Goal: Task Accomplishment & Management: Manage account settings

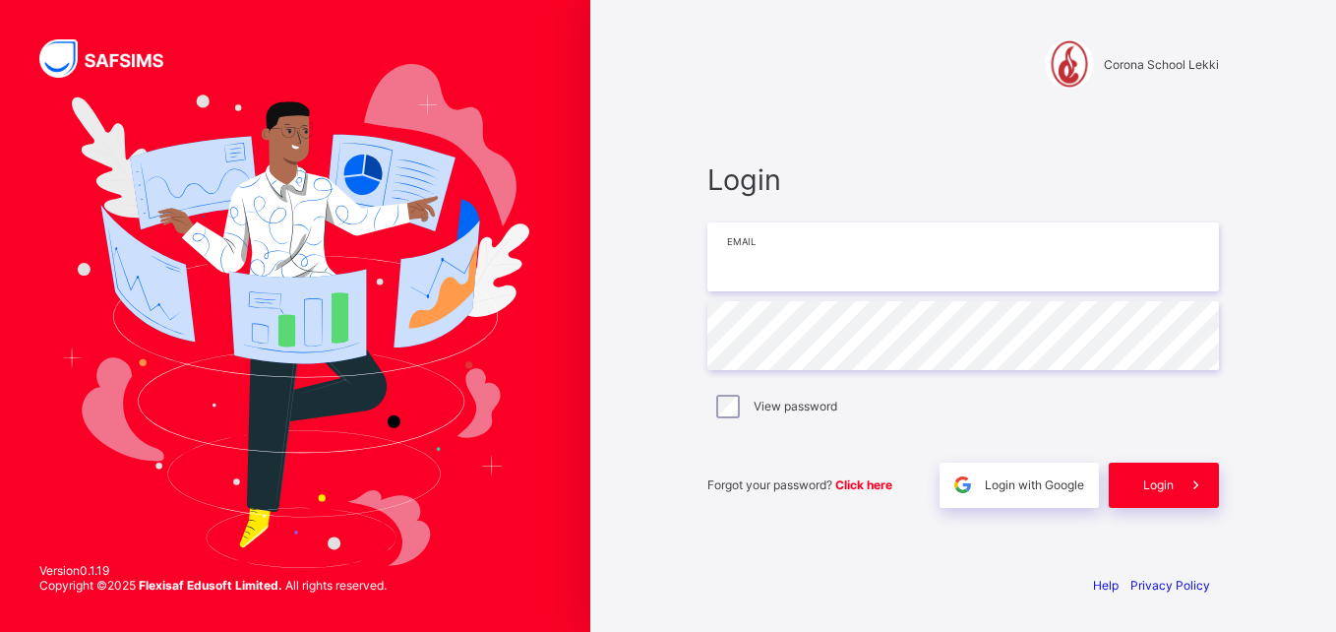
click at [767, 245] on input "email" at bounding box center [963, 256] width 512 height 69
type input "**********"
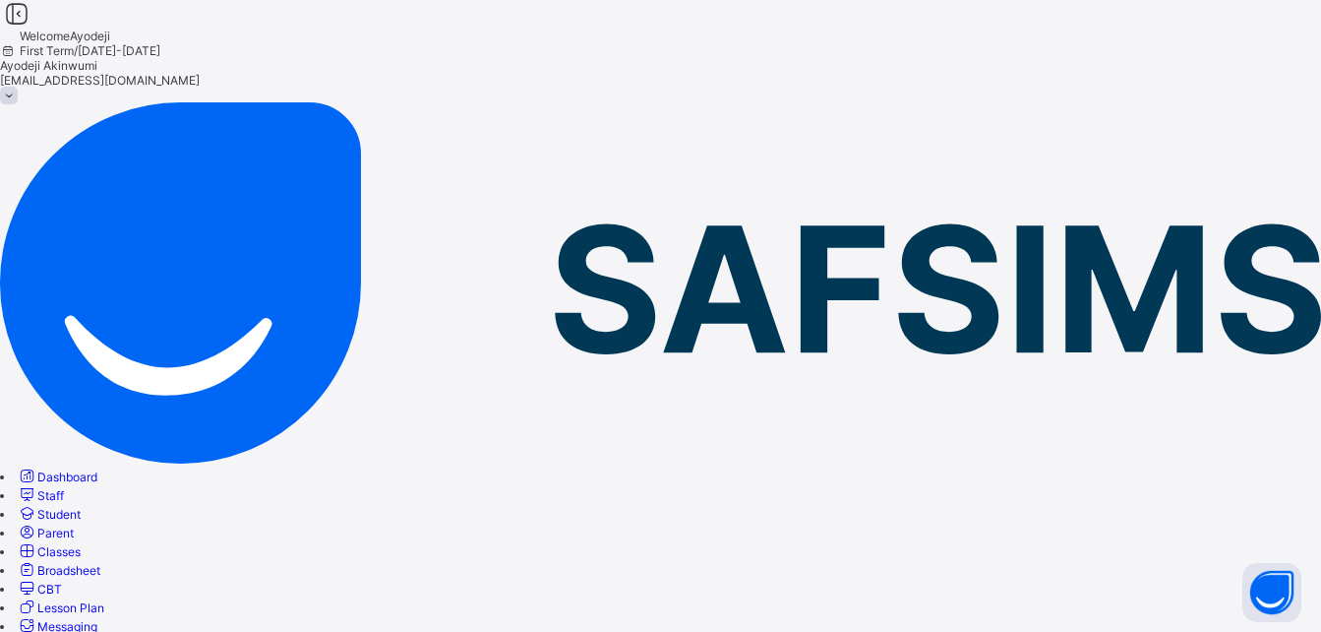
click at [104, 600] on span "Lesson Plan" at bounding box center [70, 607] width 67 height 15
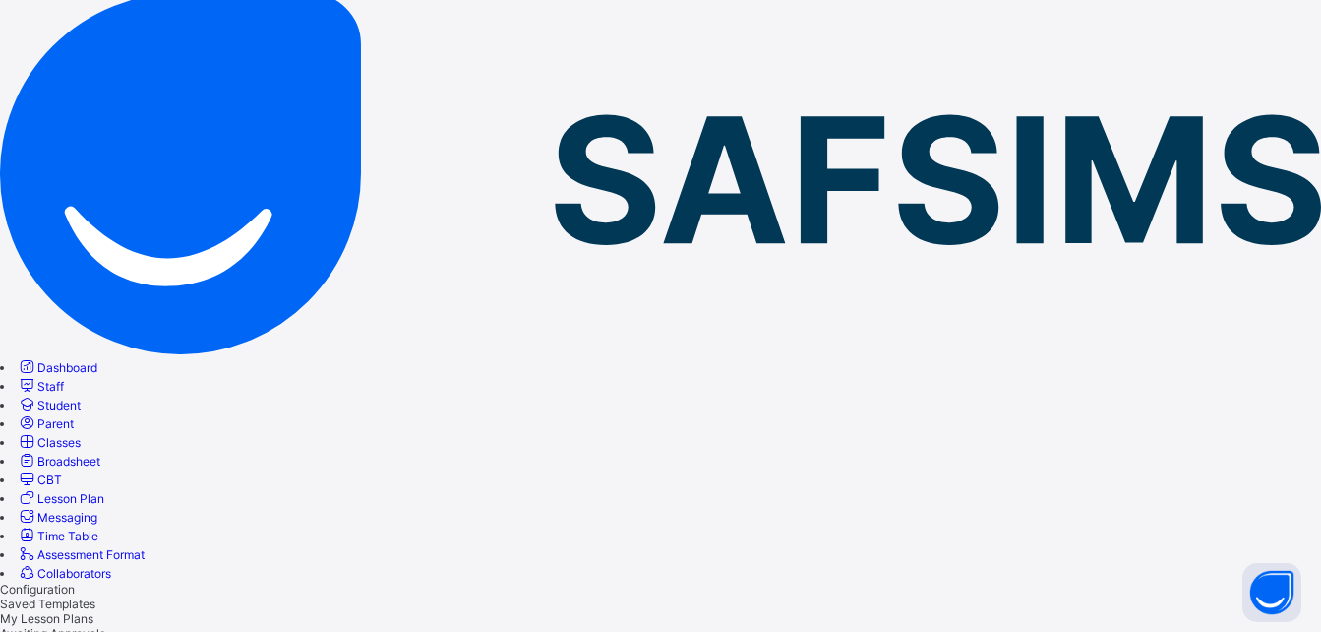
scroll to position [118, 0]
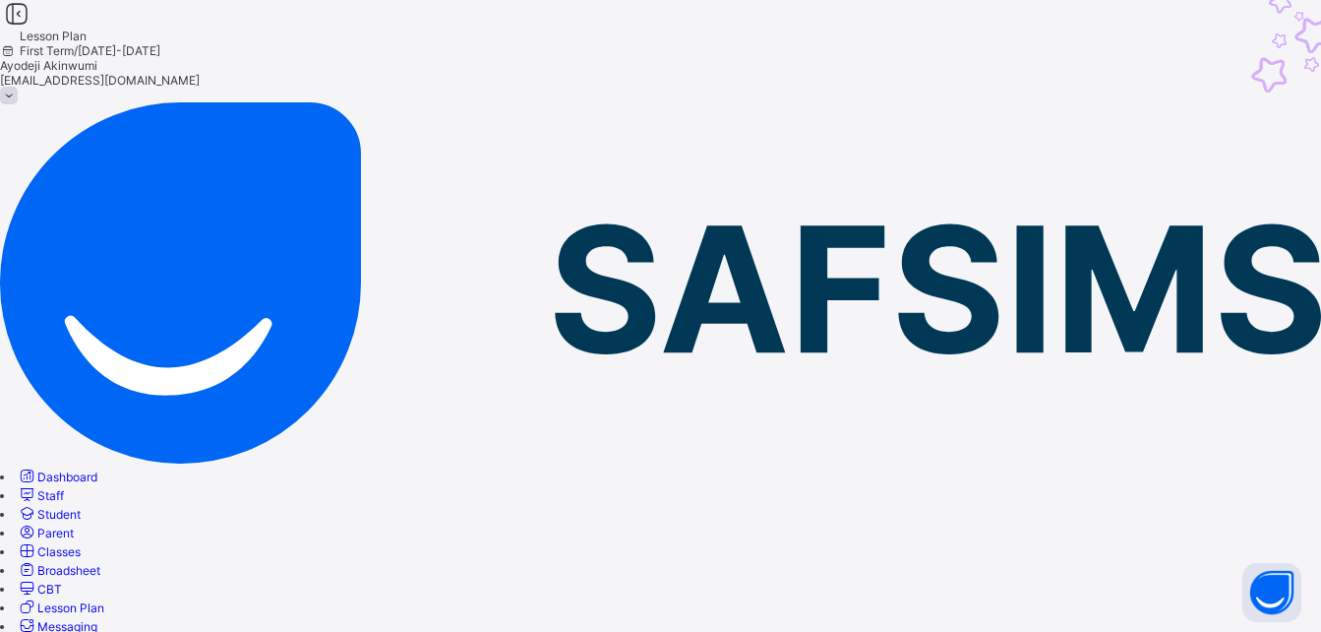
click at [33, 27] on icon at bounding box center [16, 14] width 33 height 29
click at [93, 29] on div at bounding box center [660, 14] width 1321 height 29
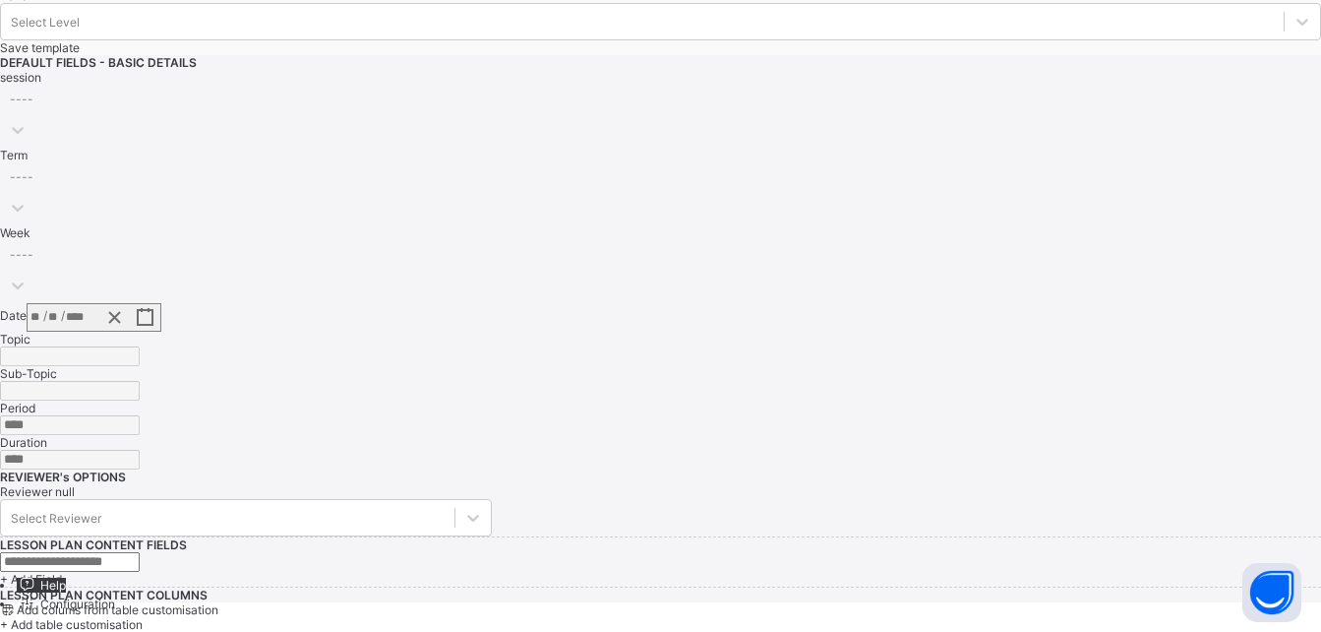
scroll to position [1010, 0]
click at [143, 617] on span "+ Add table customisation" at bounding box center [71, 624] width 143 height 15
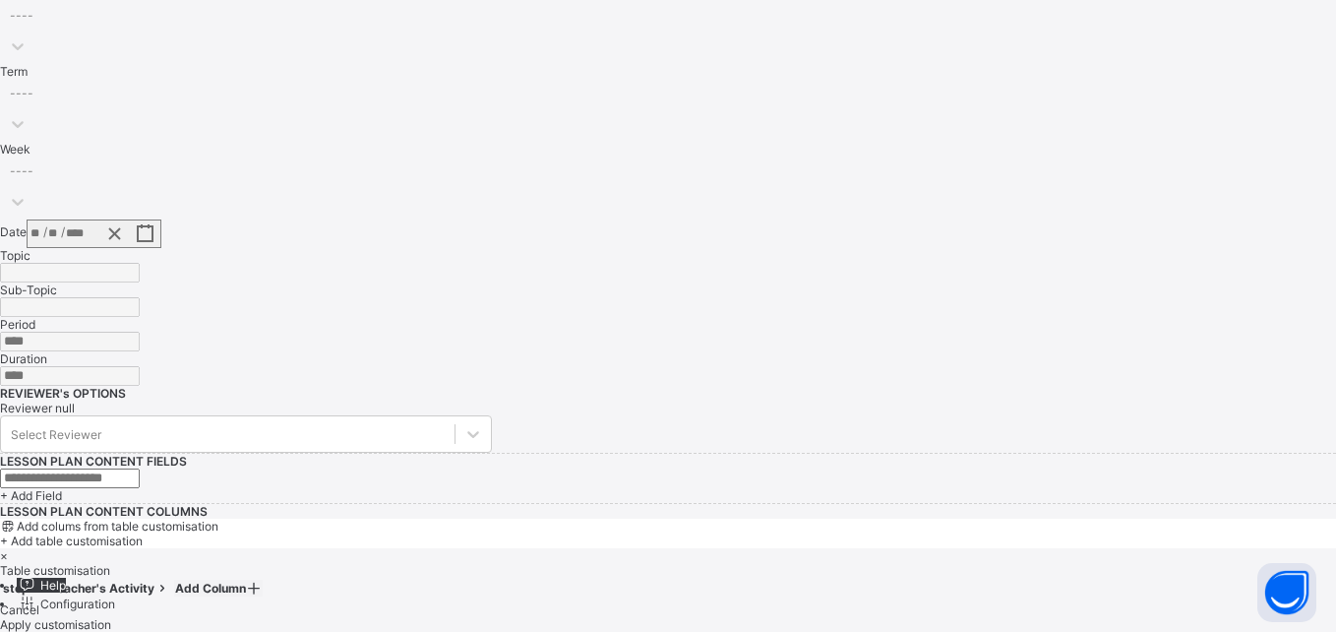
click at [264, 580] on th "Add Column" at bounding box center [219, 588] width 90 height 17
click at [1037, 548] on div "×" at bounding box center [668, 555] width 1336 height 15
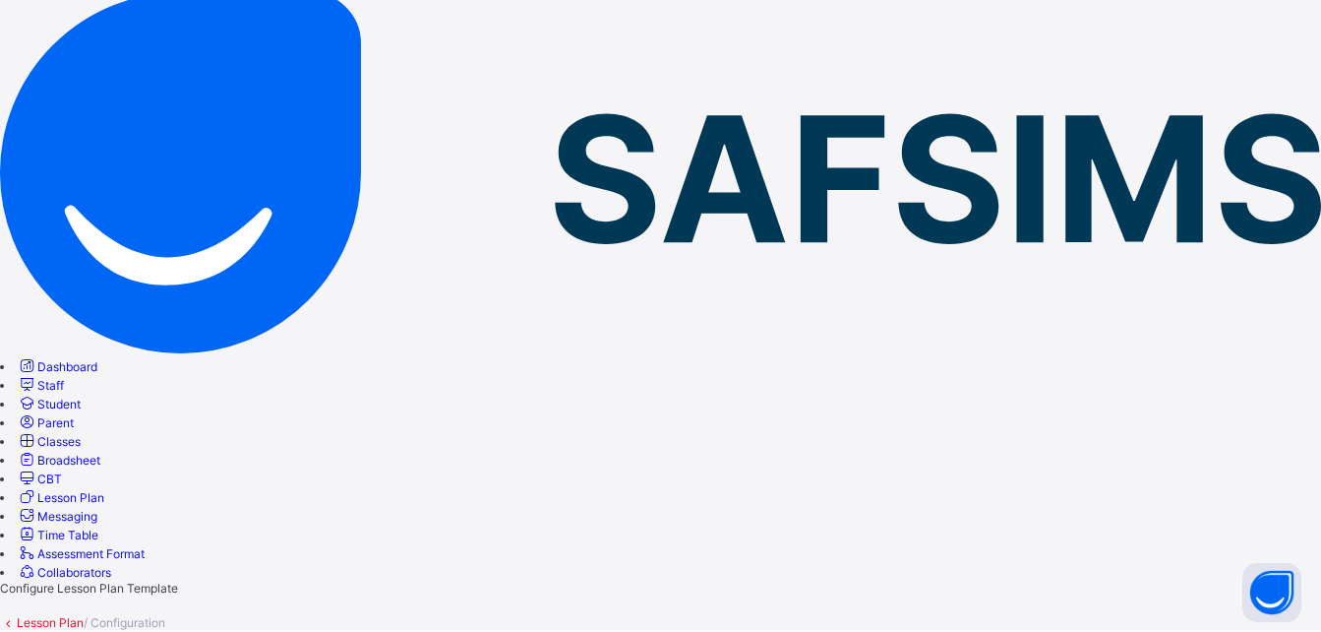
scroll to position [120, 0]
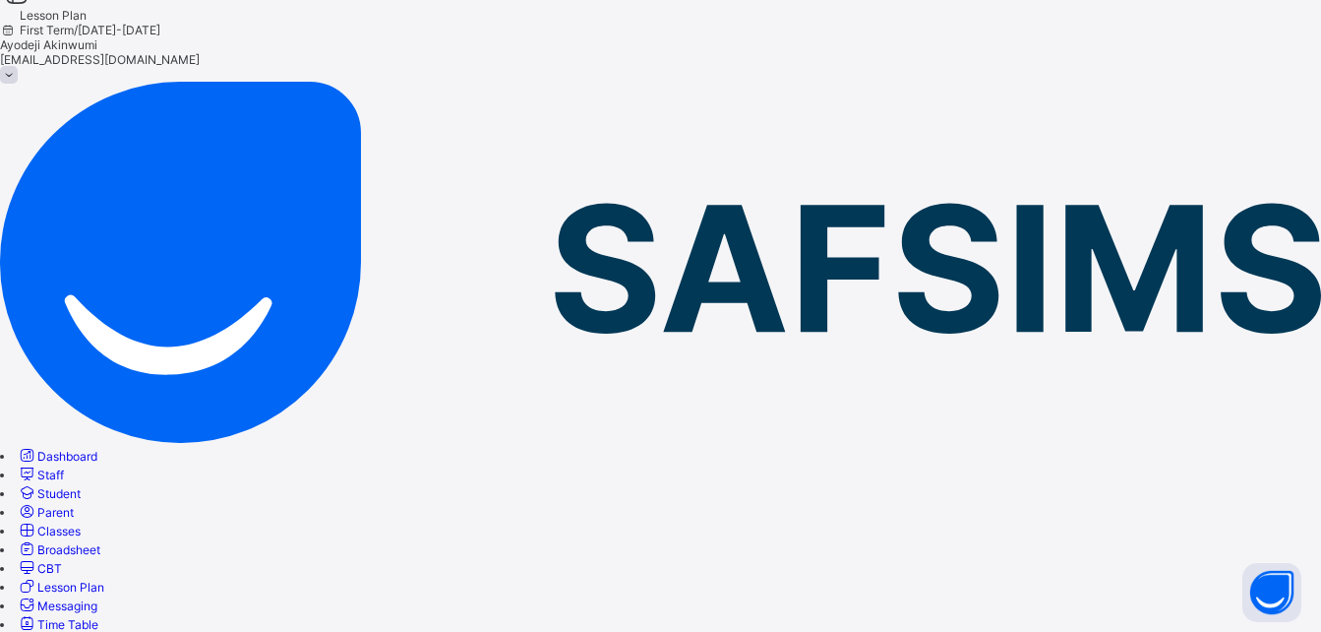
scroll to position [0, 0]
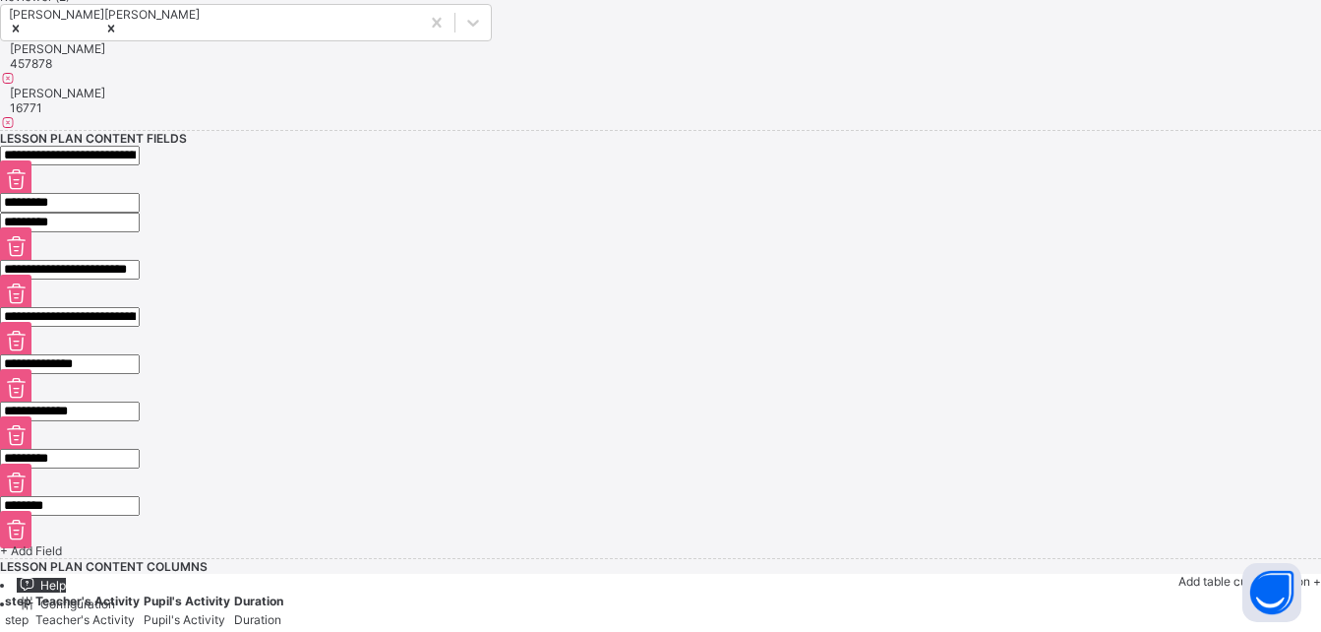
scroll to position [1703, 0]
click at [1195, 574] on span "+ Add table customisation" at bounding box center [1250, 581] width 143 height 15
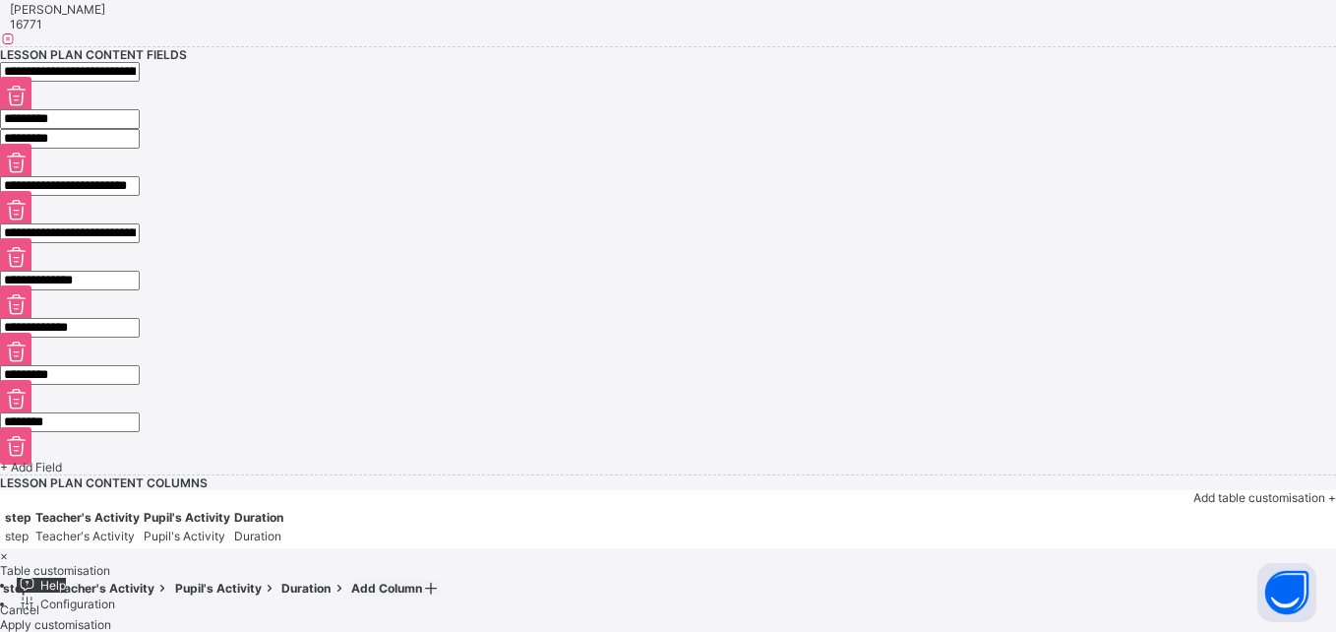
click at [872, 602] on div "Cancel" at bounding box center [668, 609] width 1336 height 15
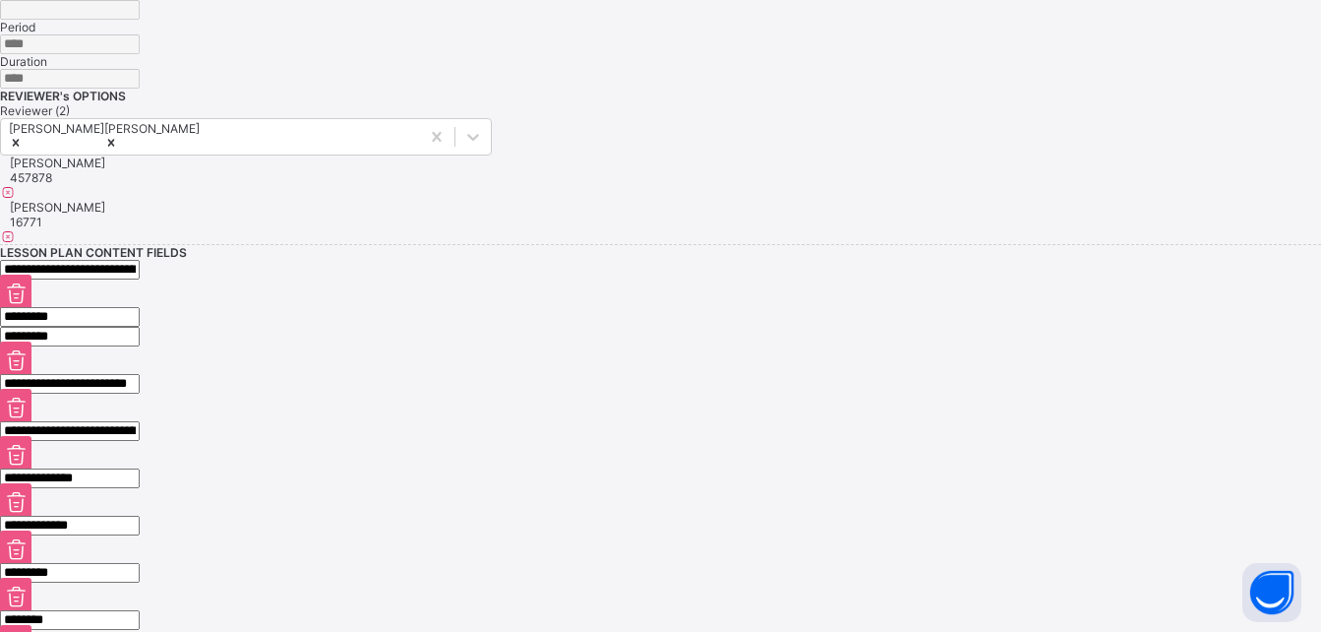
scroll to position [1125, 0]
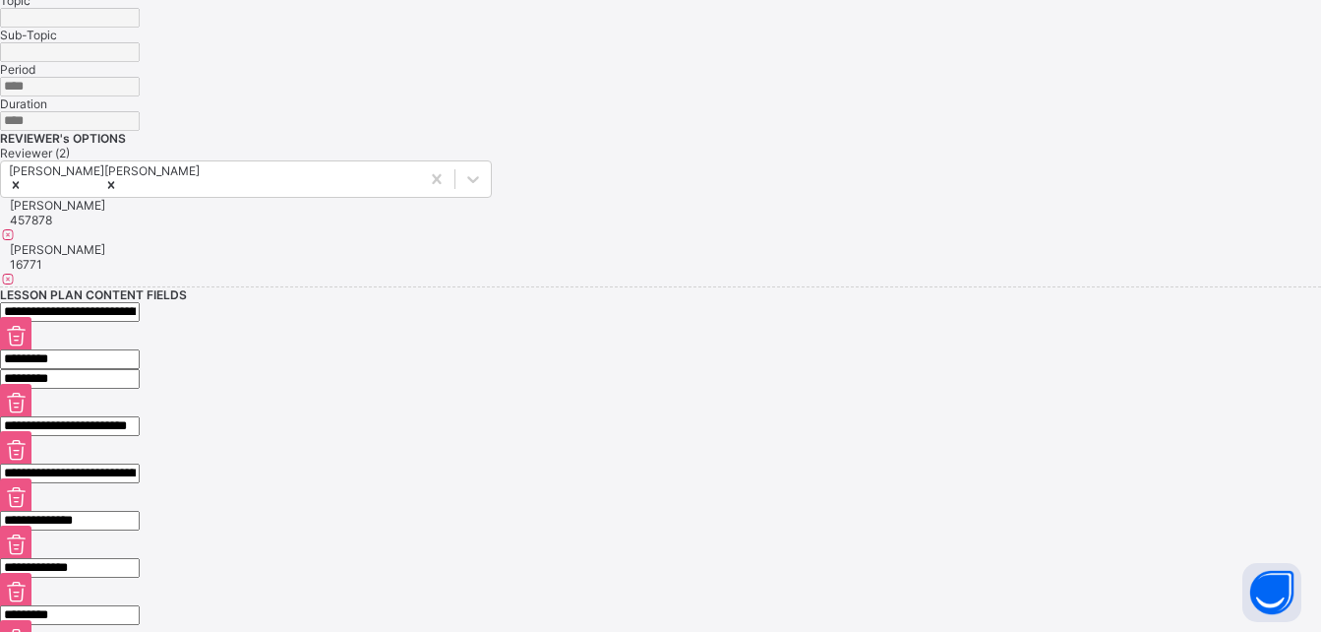
click at [881, 349] on div "********" at bounding box center [660, 359] width 1321 height 20
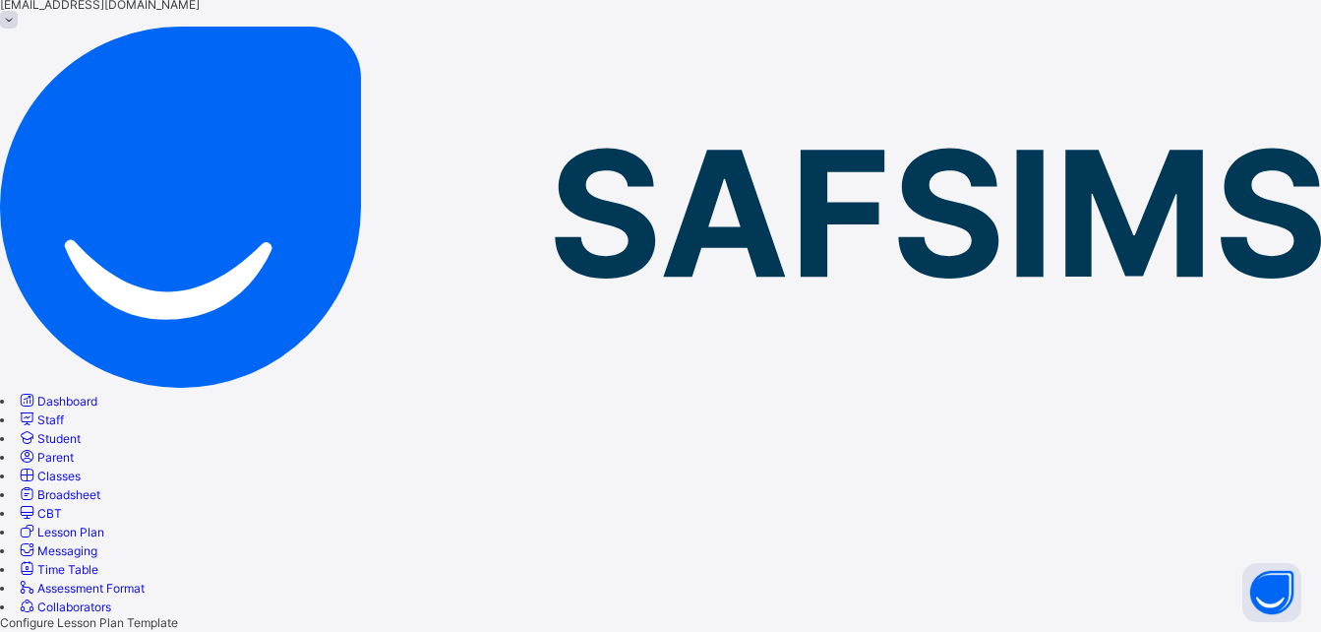
scroll to position [0, 0]
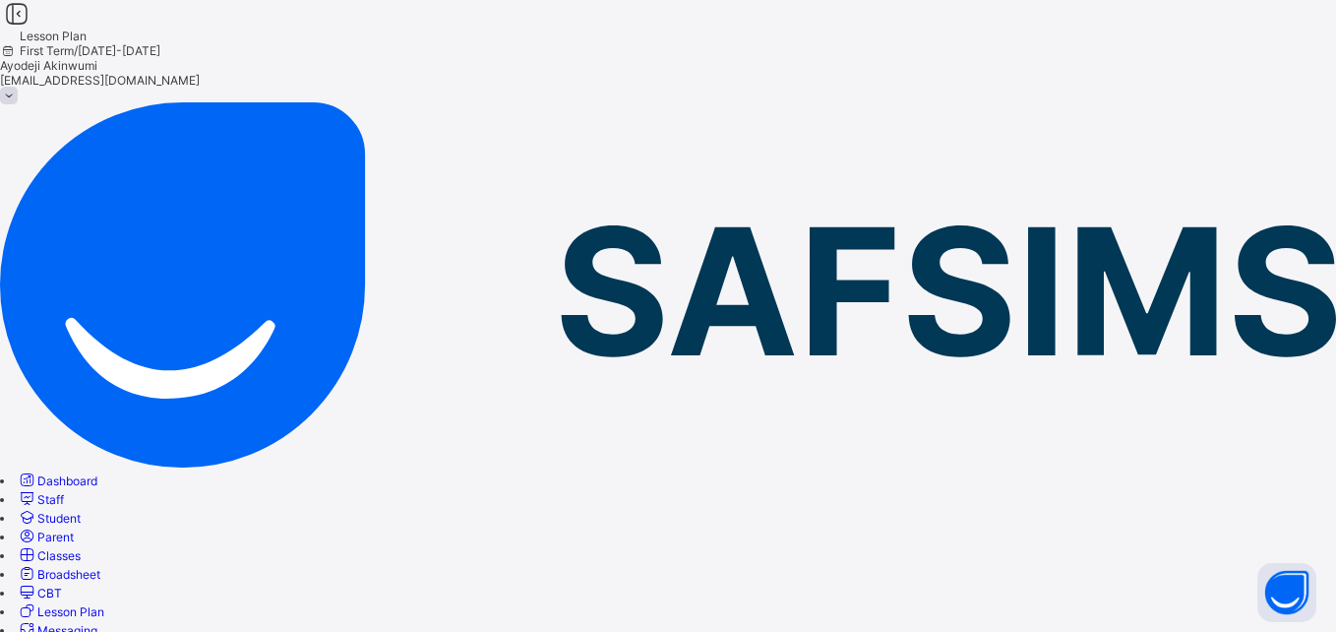
click at [1267, 58] on div "Ayodeji Akinwumi ayodeji.akinwumi@coronaschools.org" at bounding box center [668, 80] width 1336 height 44
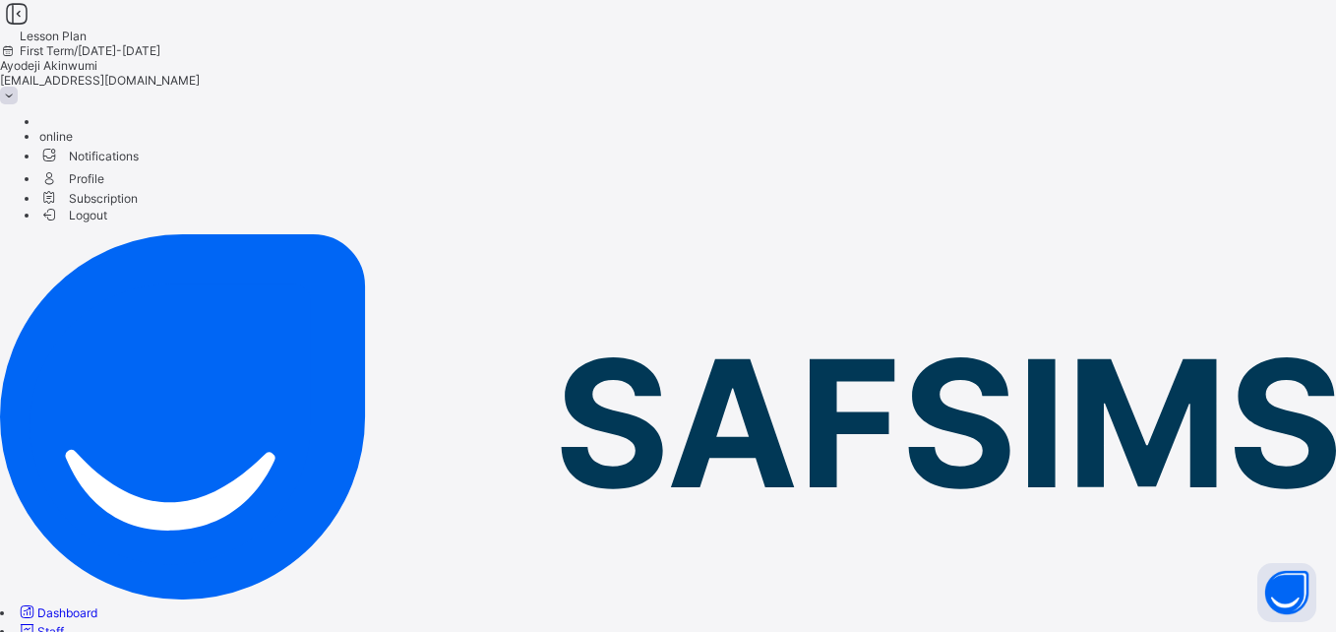
click at [107, 225] on span "Logout" at bounding box center [73, 215] width 68 height 21
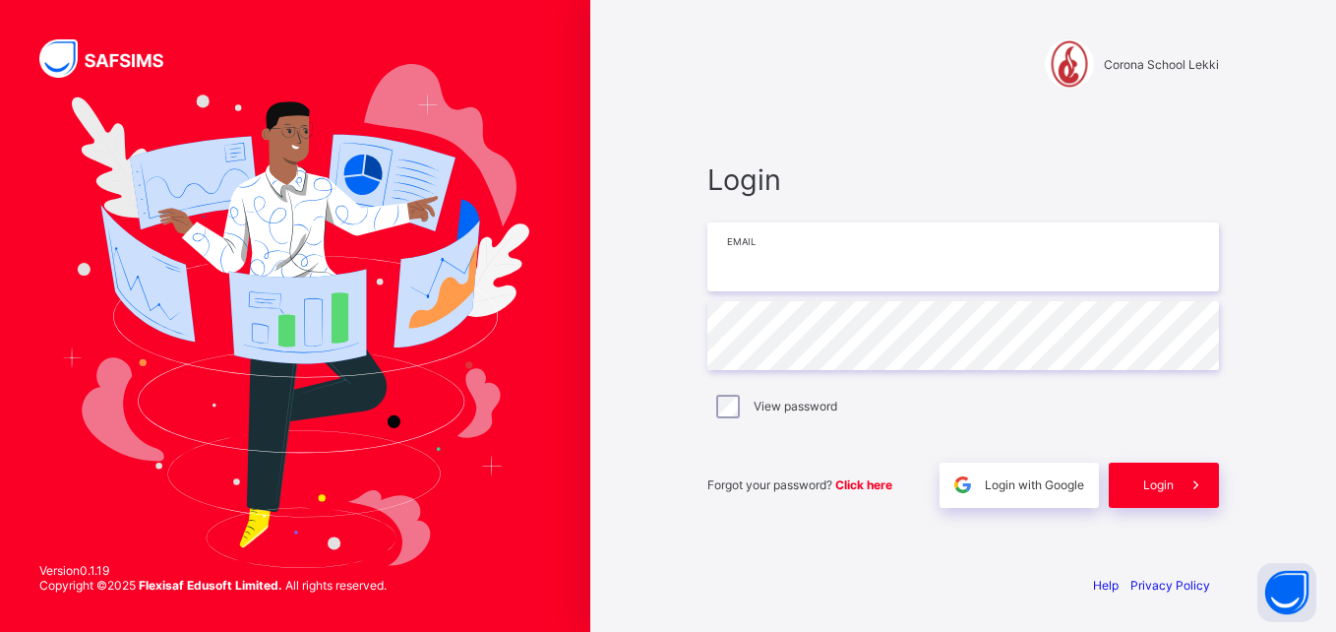
click at [983, 286] on input "email" at bounding box center [963, 256] width 512 height 69
type input "**********"
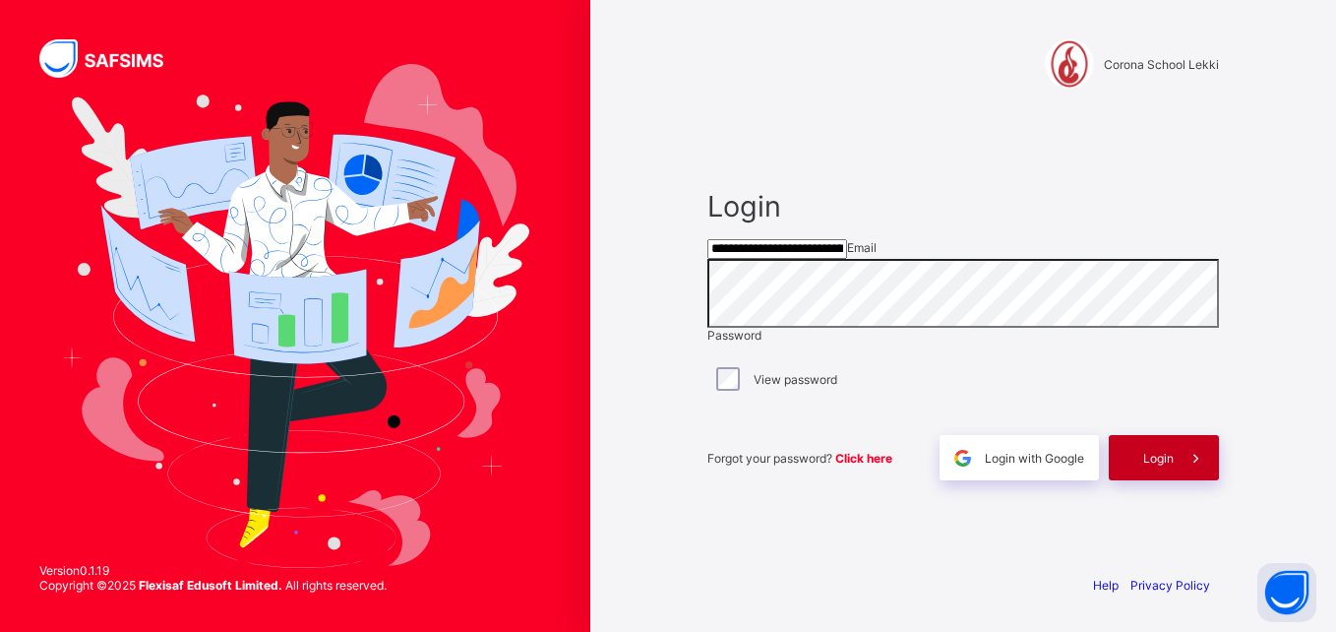
click at [1129, 461] on div "Login" at bounding box center [1164, 457] width 110 height 45
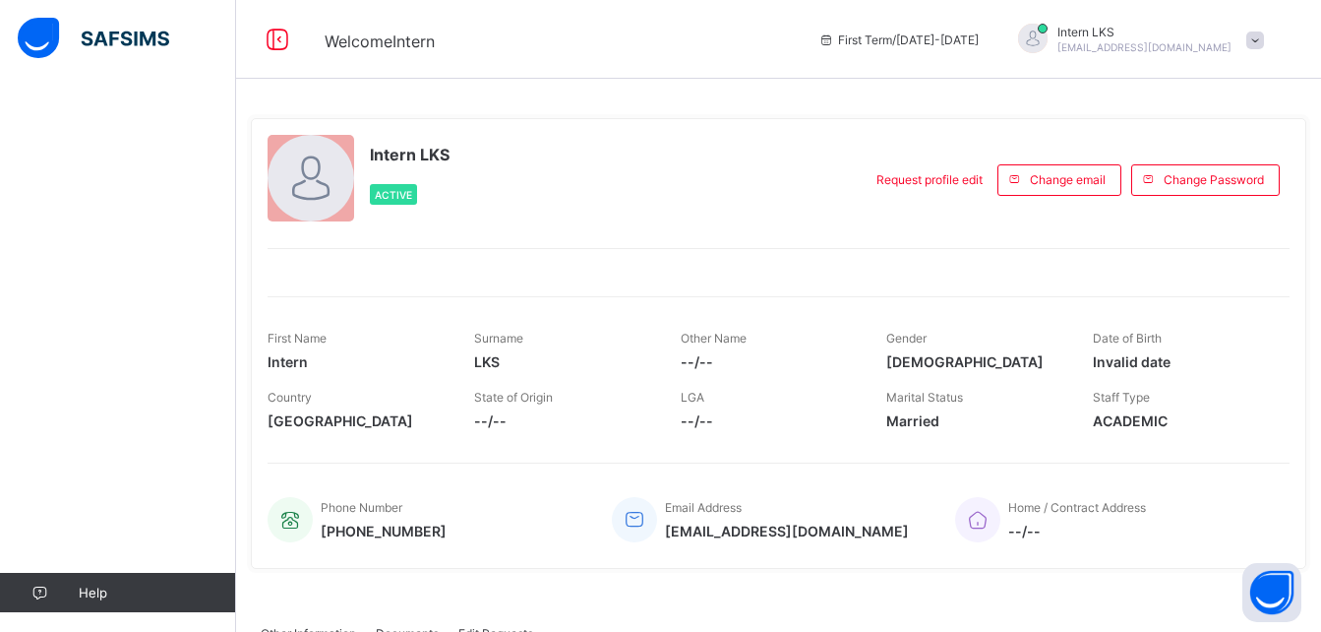
click at [32, 48] on img at bounding box center [94, 38] width 152 height 41
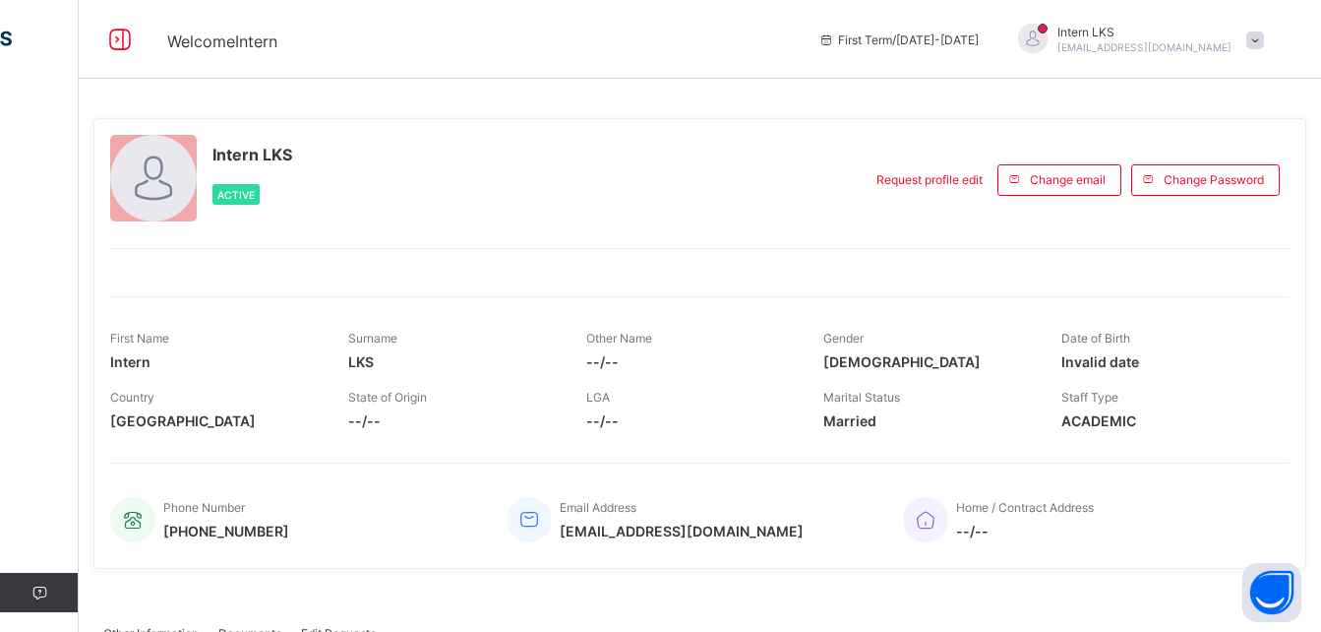
click at [1263, 34] on span at bounding box center [1256, 40] width 18 height 18
click at [944, 38] on span "First Term / [DATE]-[DATE]" at bounding box center [899, 39] width 160 height 15
click at [835, 39] on icon at bounding box center [827, 39] width 17 height 15
click at [835, 38] on icon at bounding box center [827, 39] width 17 height 15
click at [835, 37] on icon at bounding box center [827, 39] width 17 height 15
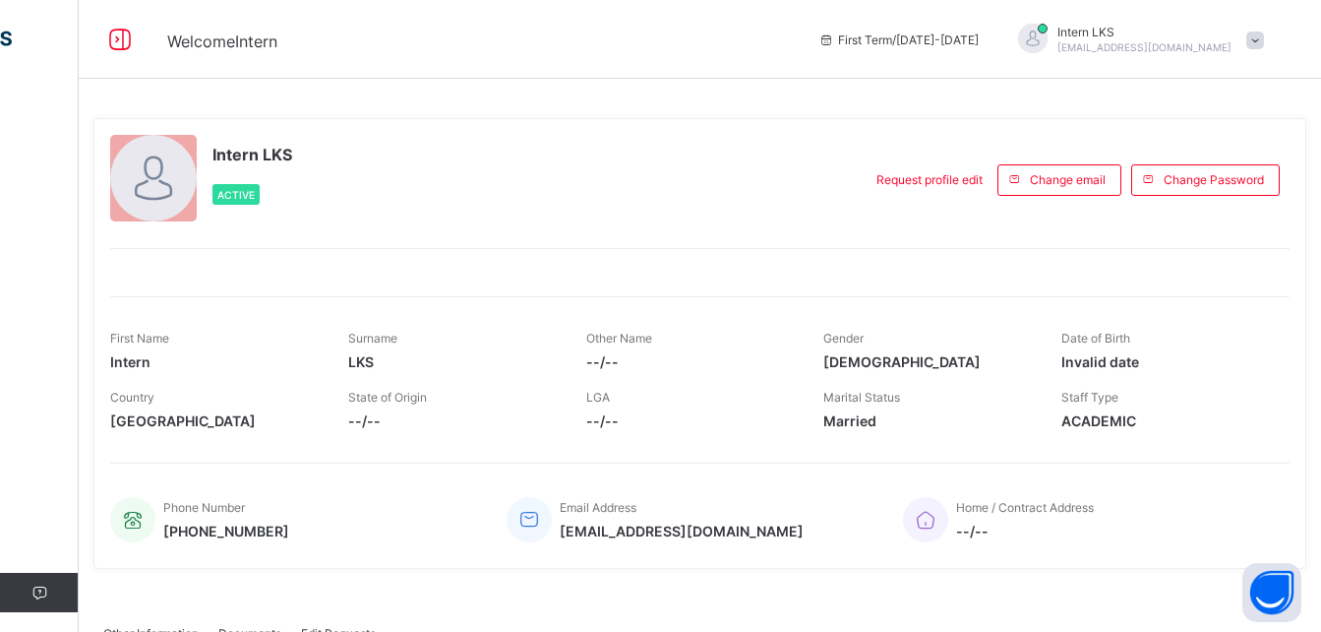
drag, startPoint x: 877, startPoint y: 37, endPoint x: 1118, endPoint y: 38, distance: 241.1
click at [1118, 38] on div "Intern LKS [EMAIL_ADDRESS][DOMAIN_NAME]" at bounding box center [1145, 40] width 174 height 30
drag, startPoint x: 1118, startPoint y: 38, endPoint x: 1303, endPoint y: 44, distance: 185.1
click at [1303, 44] on div "First Term / [DATE]-[DATE] Intern LKS [EMAIL_ADDRESS][DOMAIN_NAME]" at bounding box center [1065, 39] width 513 height 79
click at [1264, 40] on span at bounding box center [1256, 40] width 18 height 18
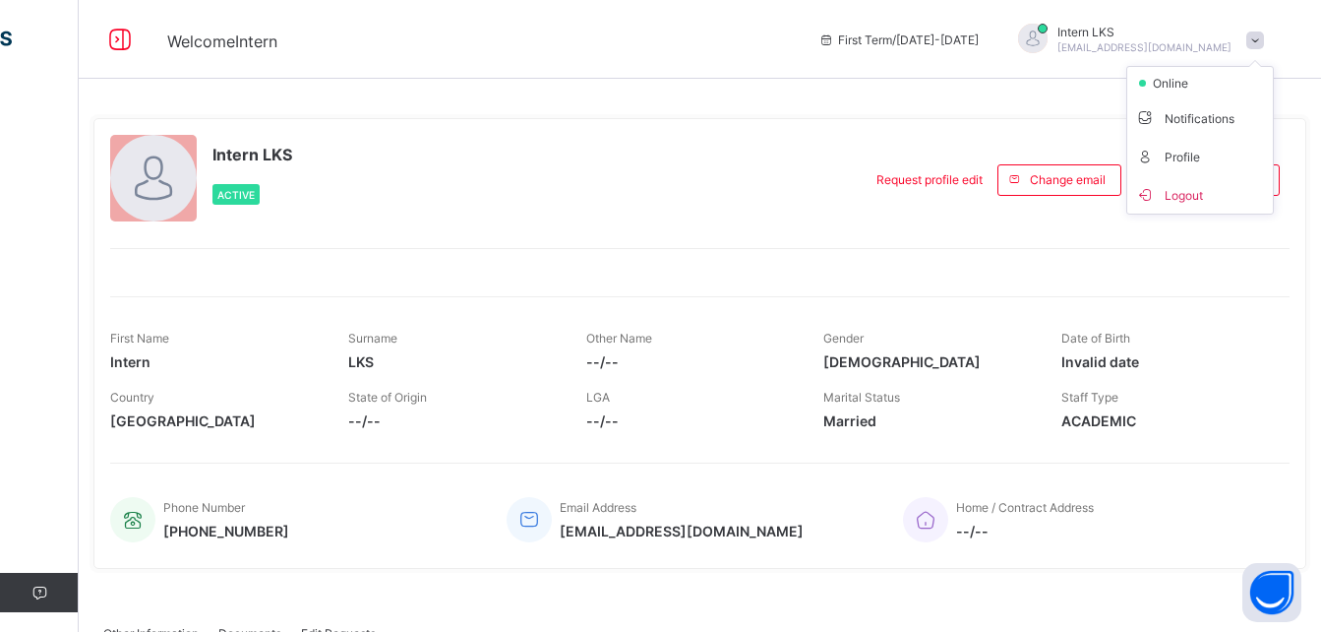
click at [1179, 198] on span "Logout" at bounding box center [1200, 194] width 130 height 23
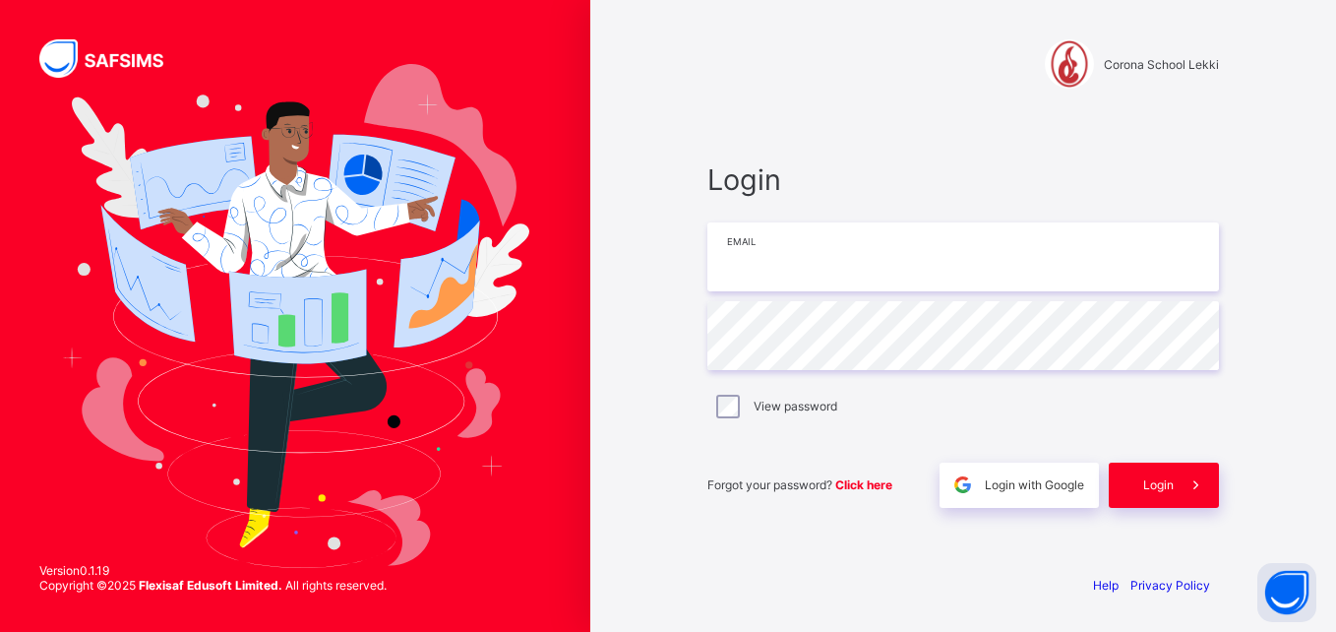
click at [913, 251] on input "email" at bounding box center [963, 256] width 512 height 69
type input "**********"
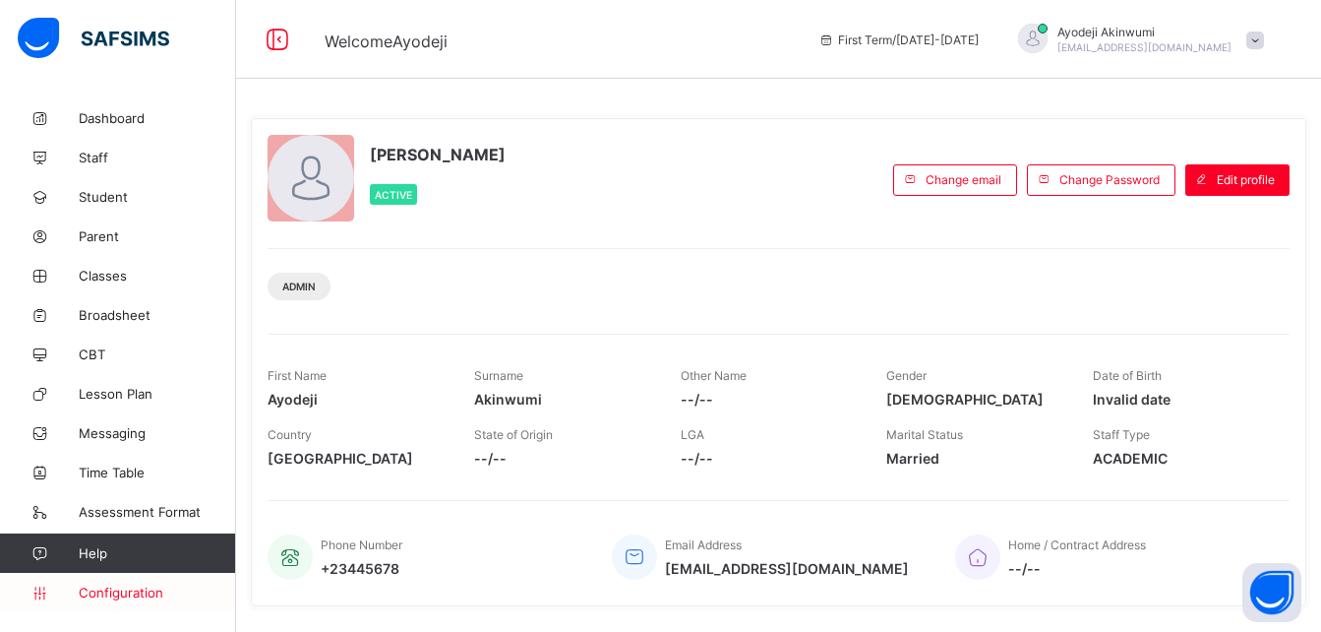
click at [75, 592] on icon at bounding box center [39, 592] width 79 height 15
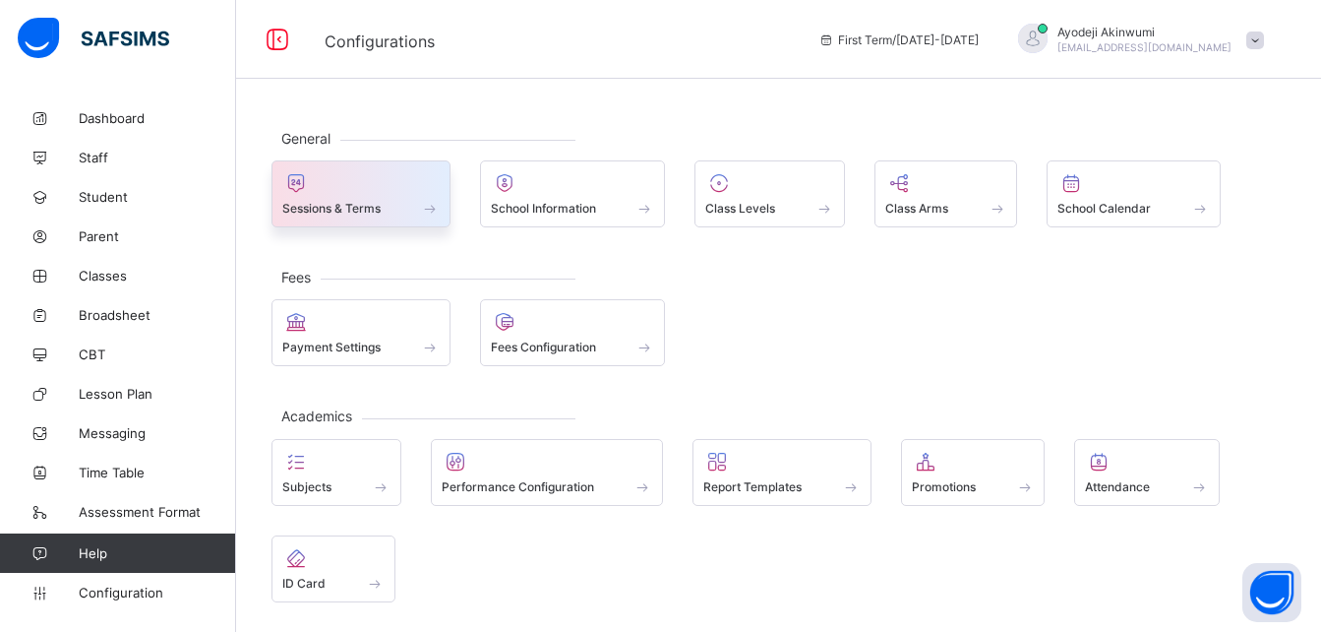
click at [417, 192] on div at bounding box center [360, 183] width 157 height 24
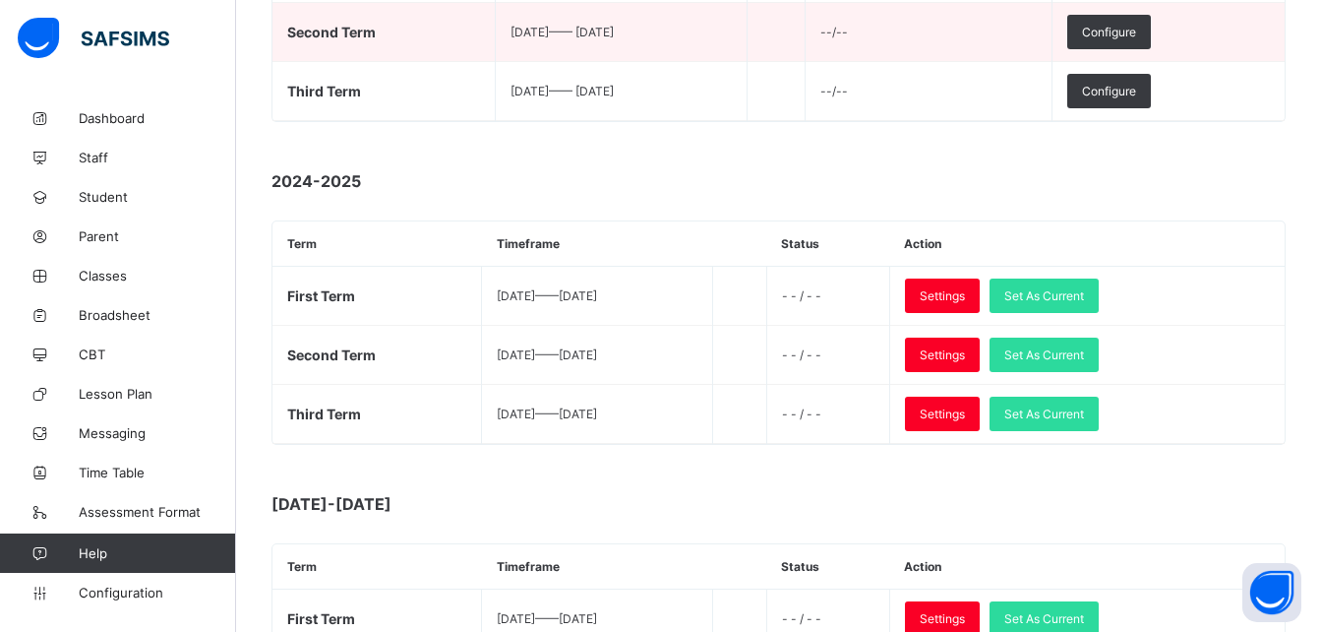
scroll to position [457, 0]
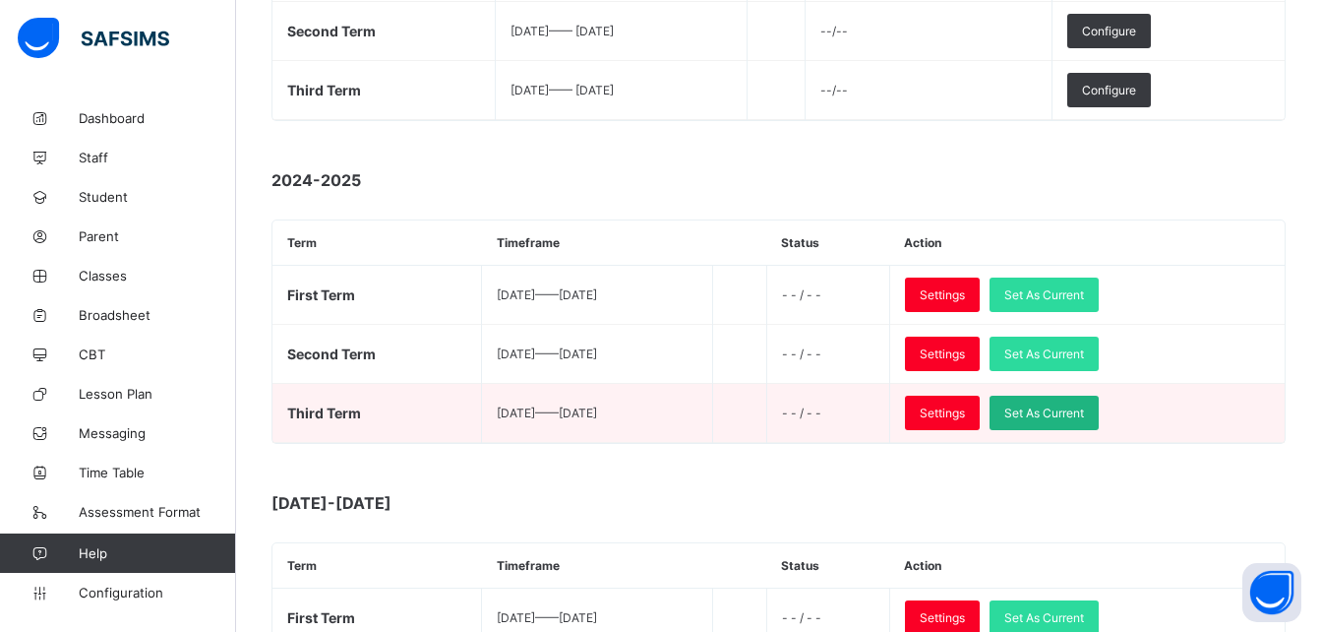
click at [1084, 415] on span "Set As Current" at bounding box center [1045, 412] width 80 height 15
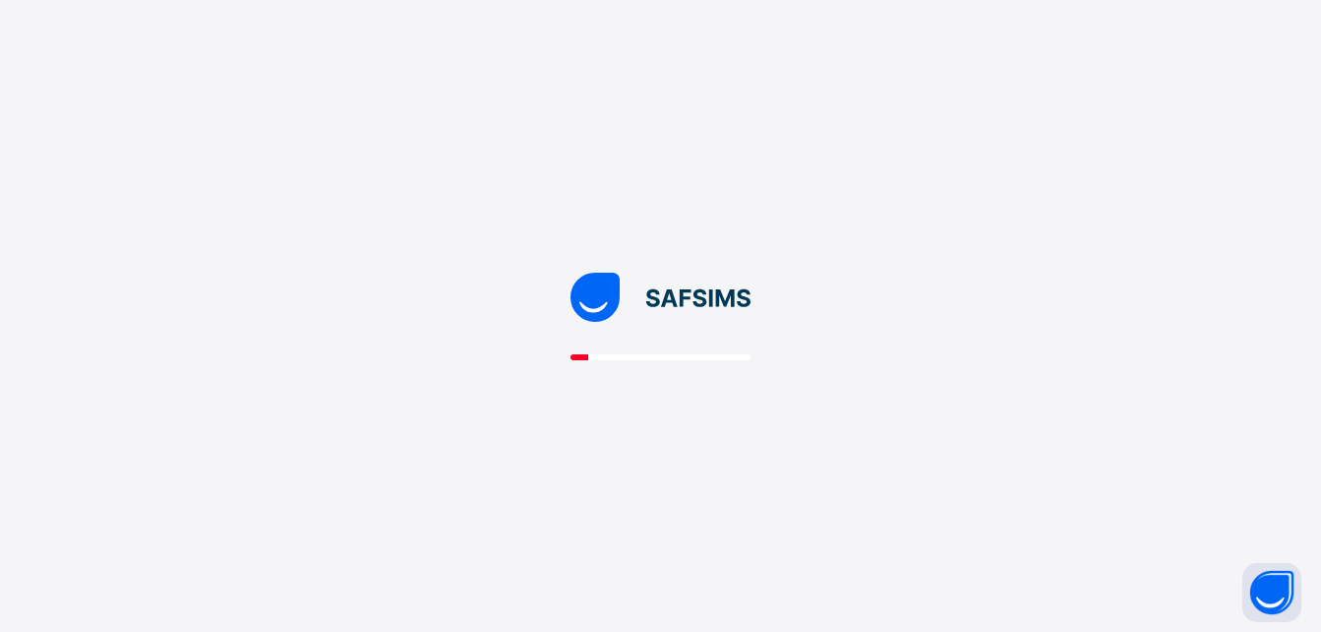
scroll to position [0, 0]
